Goal: Navigation & Orientation: Find specific page/section

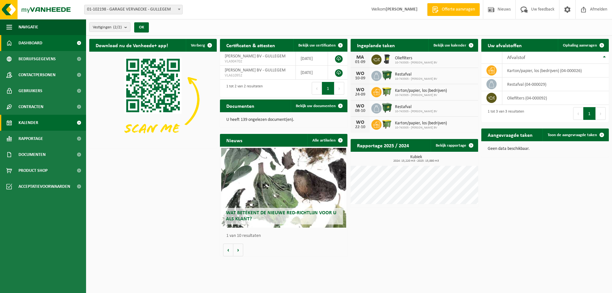
click at [47, 124] on link "Kalender" at bounding box center [43, 123] width 86 height 16
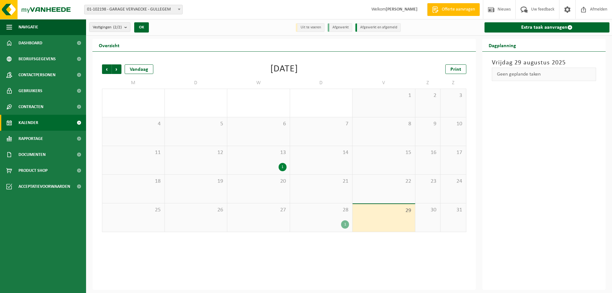
click at [337, 224] on div "1" at bounding box center [321, 224] width 56 height 8
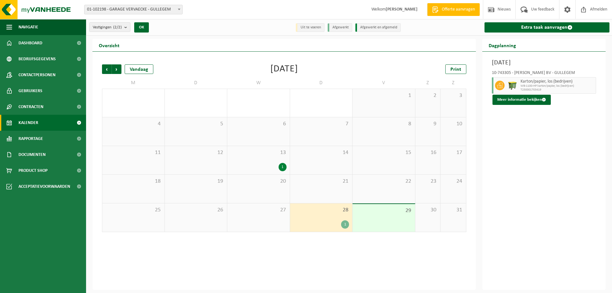
click at [564, 85] on span "WB-1100-HP karton/papier, los (bedrijven)" at bounding box center [558, 86] width 74 height 4
click at [530, 98] on button "Meer informatie bekijken" at bounding box center [522, 100] width 58 height 10
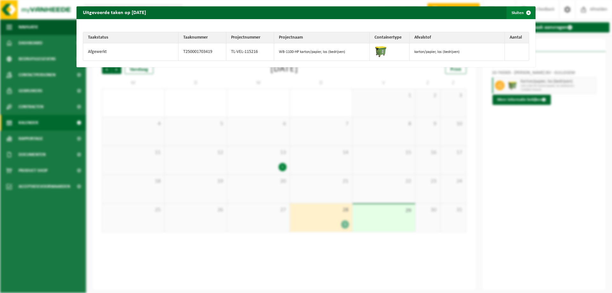
click at [524, 10] on span "button" at bounding box center [528, 12] width 13 height 13
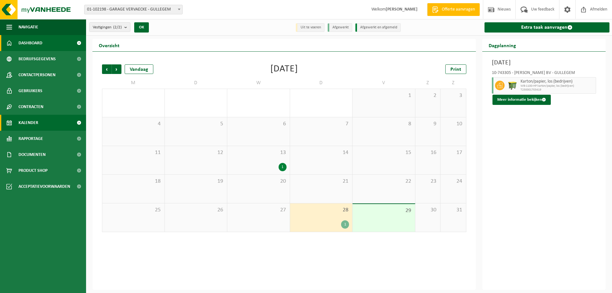
click at [38, 42] on span "Dashboard" at bounding box center [30, 43] width 24 height 16
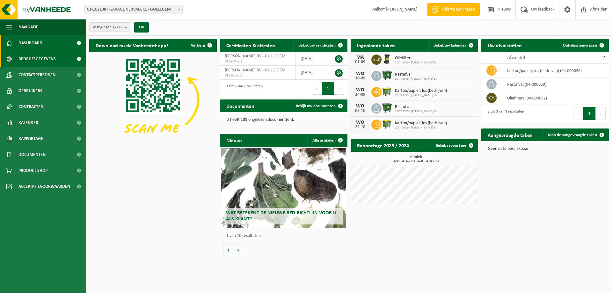
click at [42, 56] on span "Bedrijfsgegevens" at bounding box center [36, 59] width 37 height 16
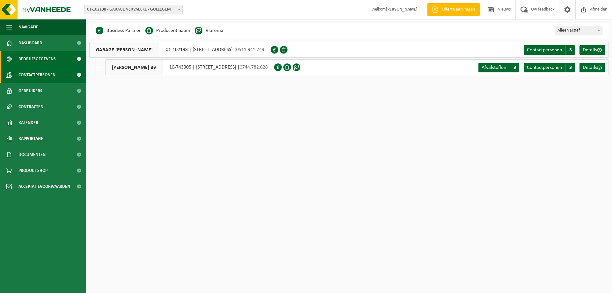
click at [39, 73] on span "Contactpersonen" at bounding box center [36, 75] width 37 height 16
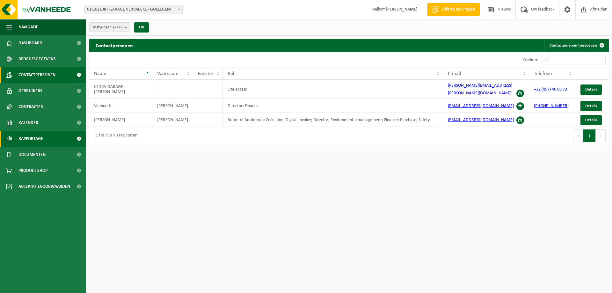
click at [45, 134] on link "Rapportage" at bounding box center [43, 139] width 86 height 16
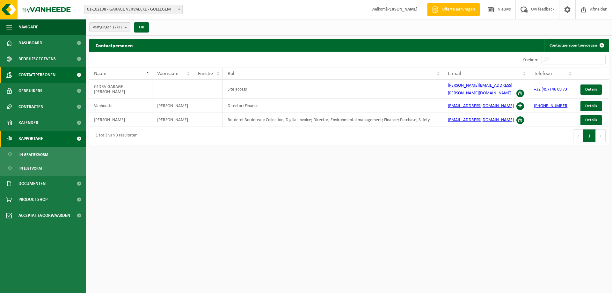
click at [45, 134] on link "Rapportage" at bounding box center [43, 139] width 86 height 16
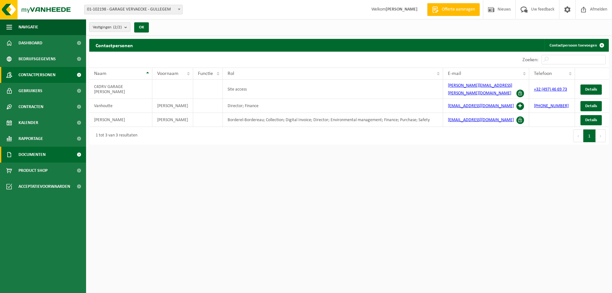
click at [45, 150] on span "Documenten" at bounding box center [31, 155] width 27 height 16
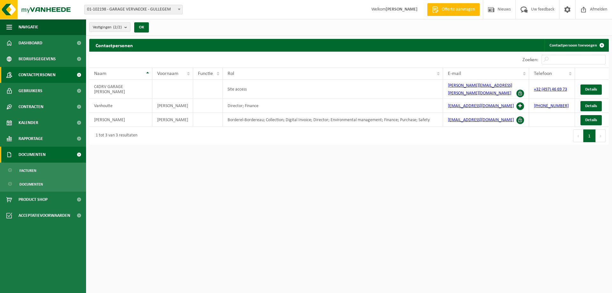
click at [45, 150] on span "Documenten" at bounding box center [31, 155] width 27 height 16
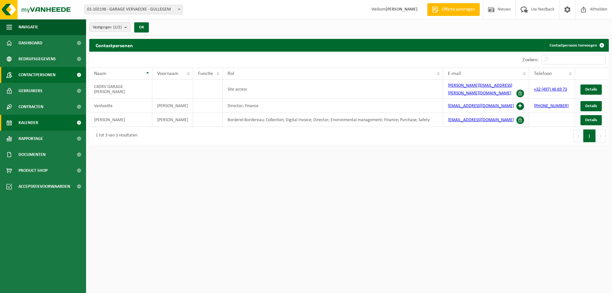
click at [33, 125] on span "Kalender" at bounding box center [28, 123] width 20 height 16
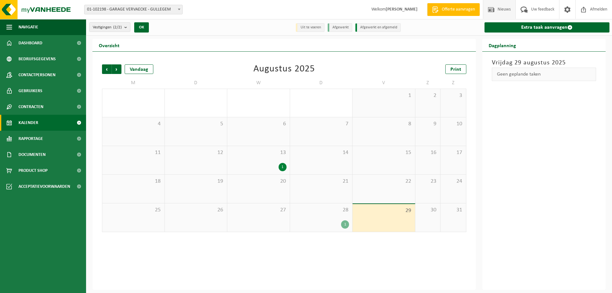
click at [501, 6] on span "Nieuws" at bounding box center [504, 9] width 16 height 19
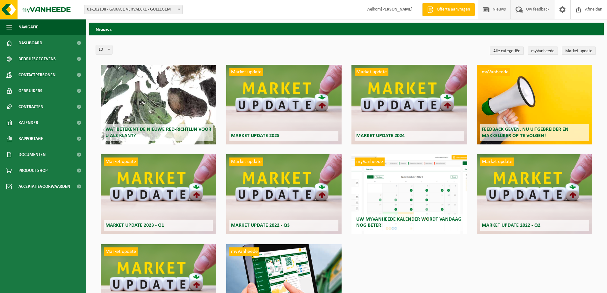
click at [529, 7] on span "Uw feedback" at bounding box center [538, 9] width 26 height 19
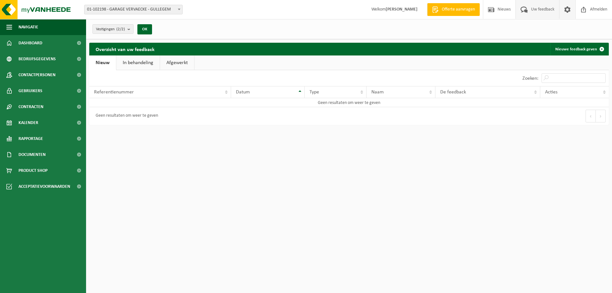
click at [572, 10] on link at bounding box center [567, 9] width 16 height 19
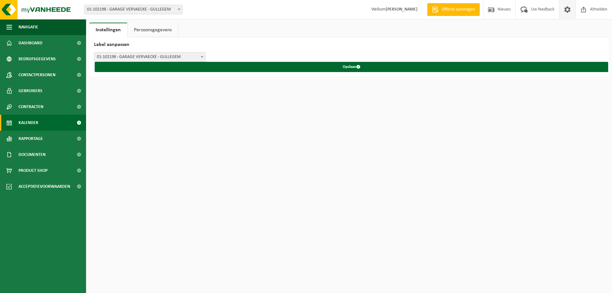
click at [32, 126] on span "Kalender" at bounding box center [28, 123] width 20 height 16
